Goal: Task Accomplishment & Management: Complete application form

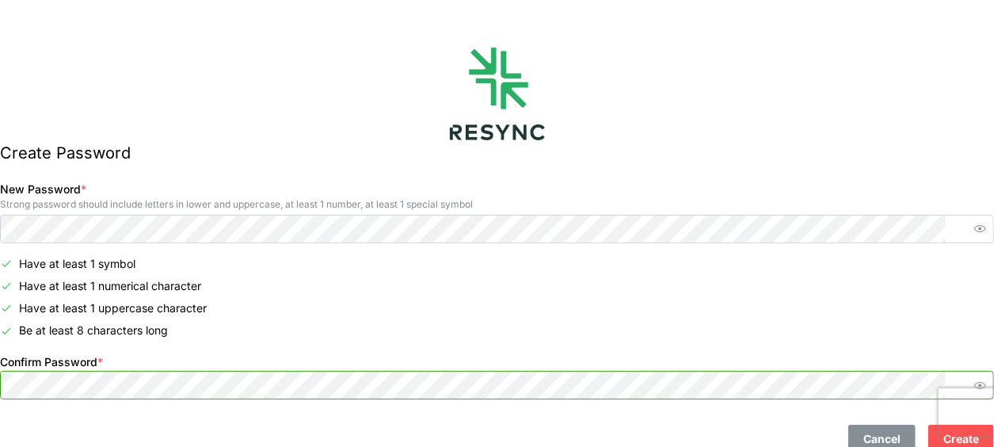
scroll to position [41, 0]
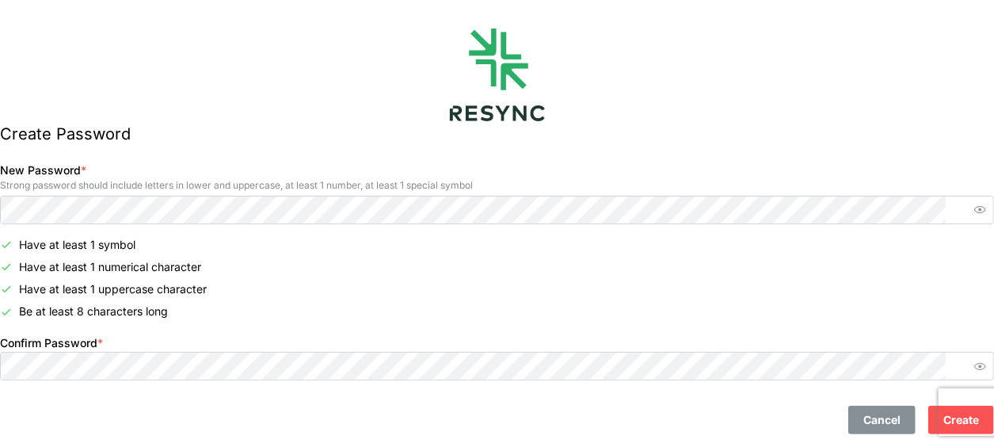
click at [943, 406] on span "Create" at bounding box center [961, 419] width 36 height 27
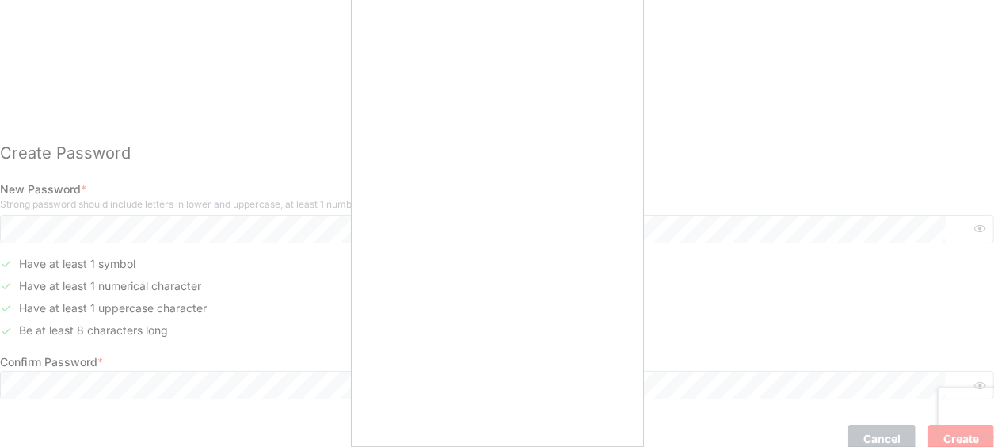
scroll to position [0, 0]
click at [693, 116] on div at bounding box center [497, 223] width 994 height 447
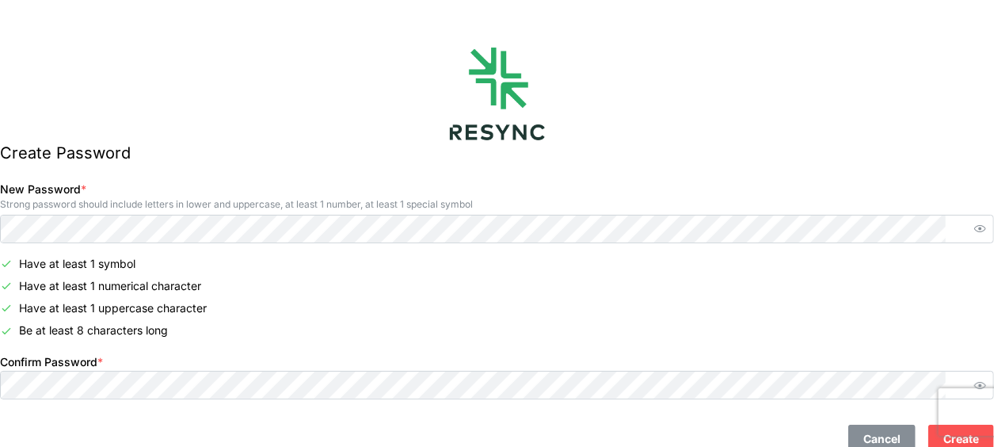
scroll to position [41, 0]
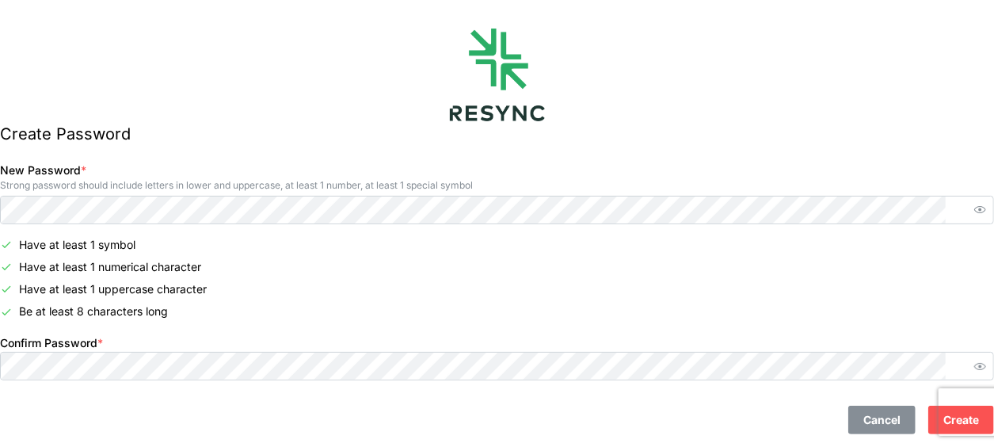
click at [943, 406] on span "Create" at bounding box center [961, 419] width 36 height 27
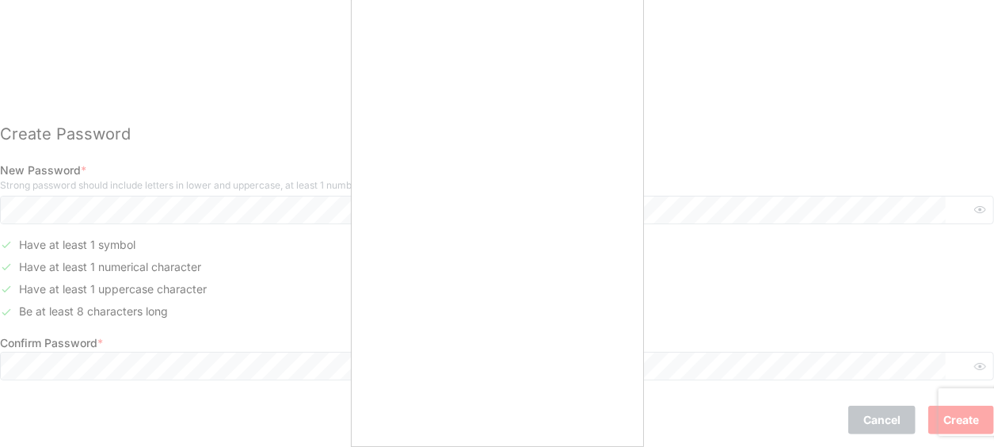
scroll to position [0, 0]
drag, startPoint x: 694, startPoint y: 169, endPoint x: 693, endPoint y: 177, distance: 8.9
click at [694, 169] on div at bounding box center [497, 223] width 994 height 447
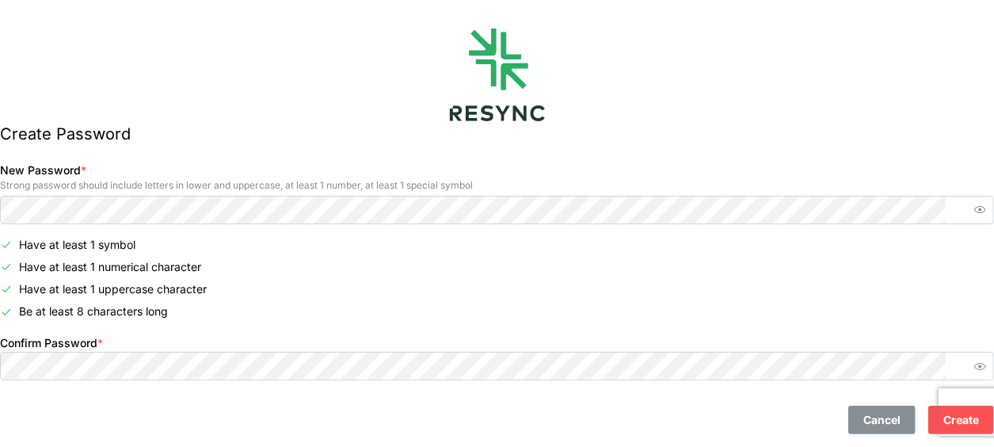
click at [943, 406] on span "Create" at bounding box center [961, 419] width 36 height 27
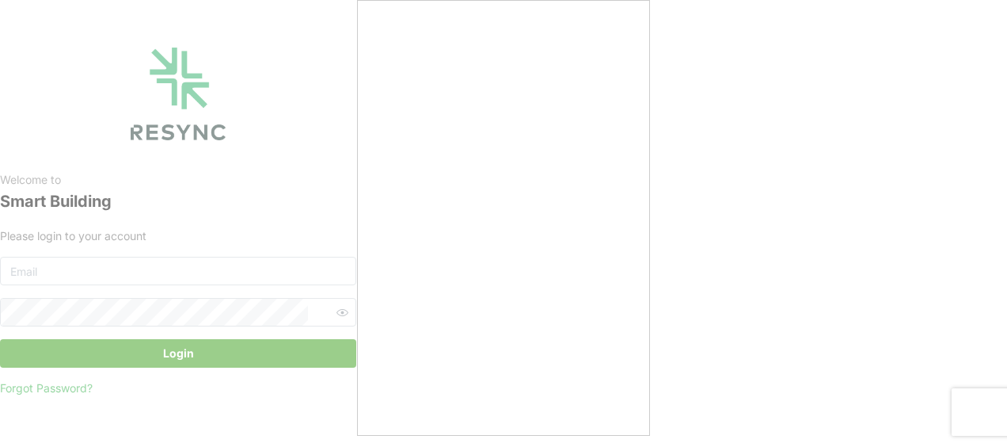
click at [755, 190] on div at bounding box center [503, 223] width 1007 height 447
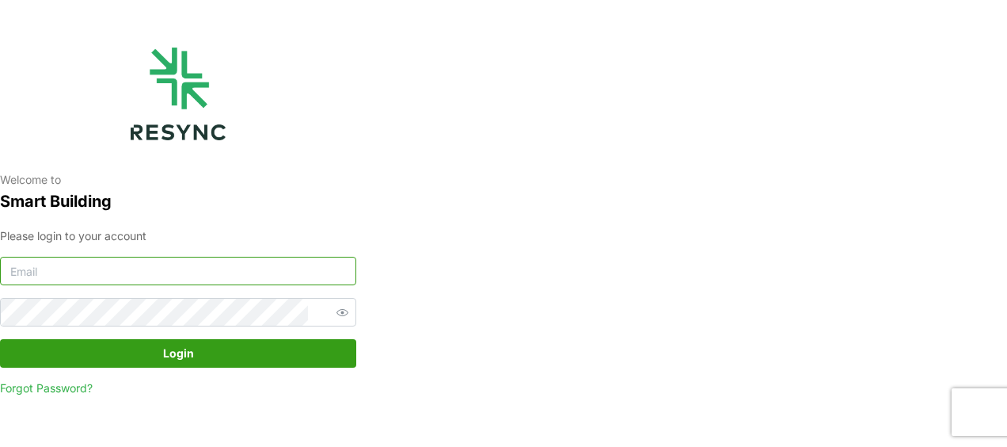
click at [195, 276] on input at bounding box center [178, 271] width 356 height 29
type input "[EMAIL_ADDRESS][DOMAIN_NAME]"
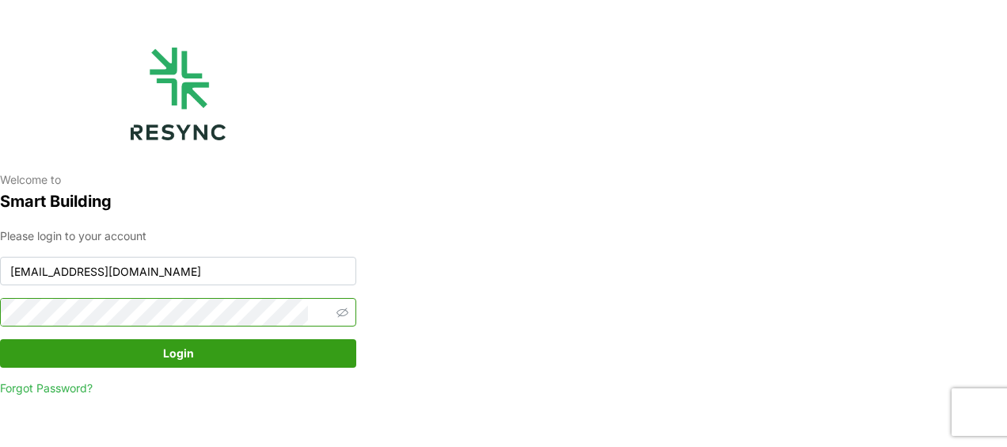
click at [337, 310] on icon "button" at bounding box center [343, 312] width 12 height 10
click at [0, 339] on button "Login" at bounding box center [178, 353] width 356 height 29
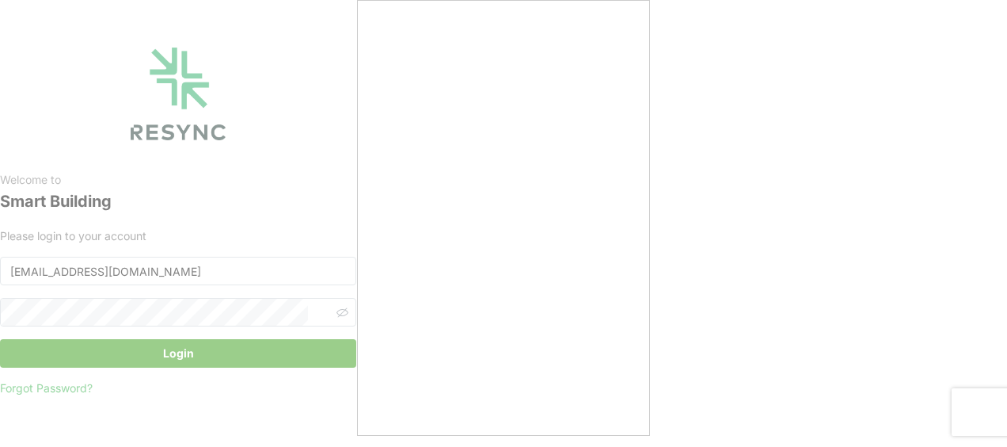
scroll to position [6, 0]
click at [904, 167] on div at bounding box center [503, 223] width 1007 height 447
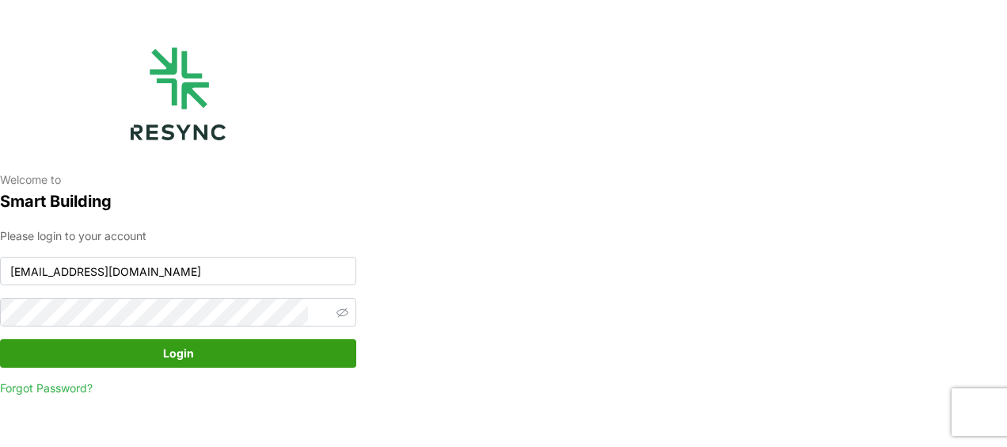
click at [141, 356] on span "Login" at bounding box center [178, 353] width 326 height 27
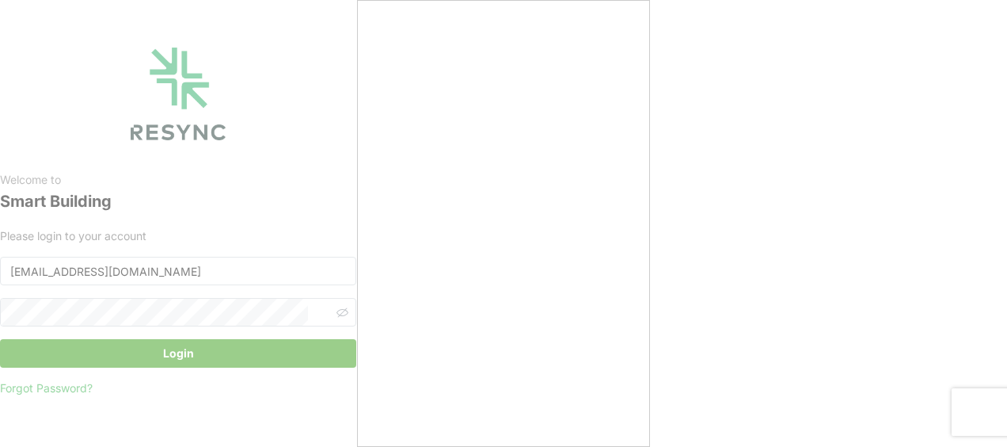
click at [683, 95] on div at bounding box center [503, 223] width 1007 height 447
